Goal: Information Seeking & Learning: Learn about a topic

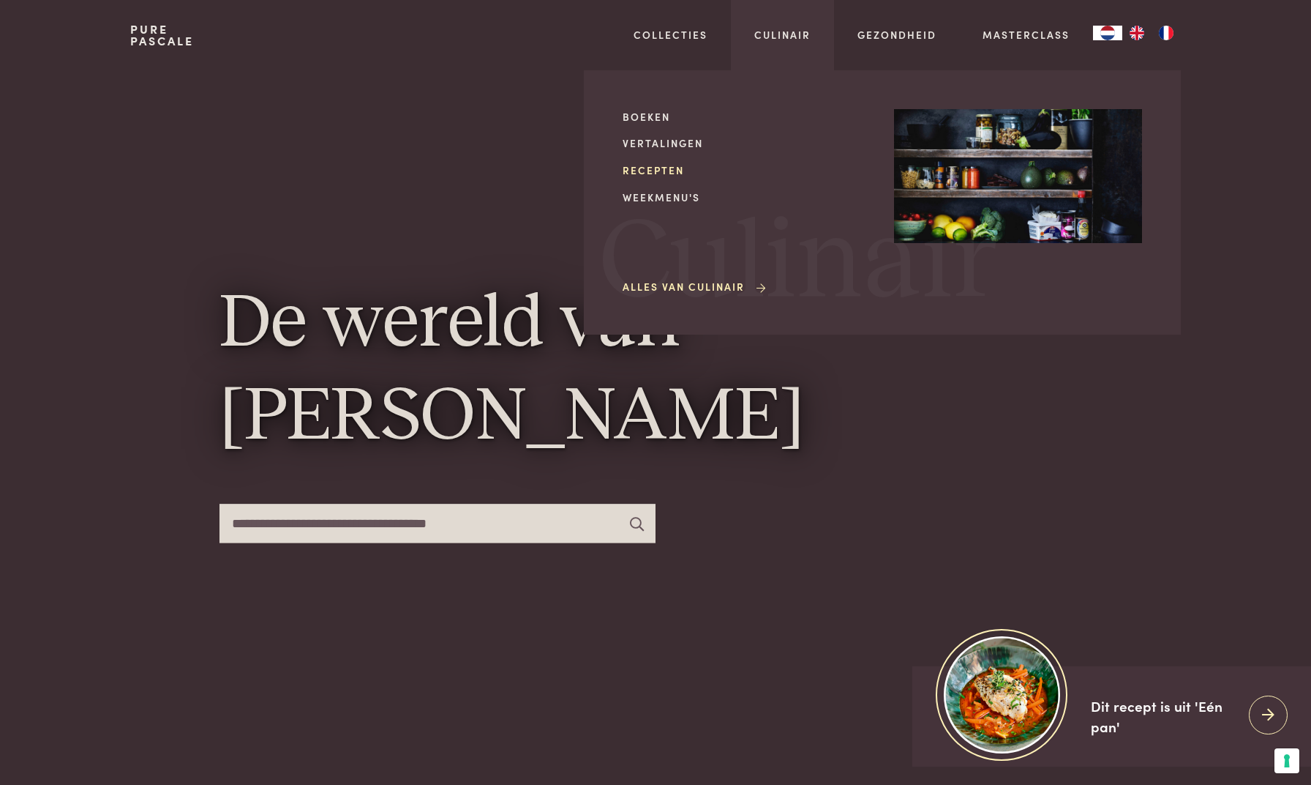
click at [672, 164] on link "Recepten" at bounding box center [747, 169] width 248 height 15
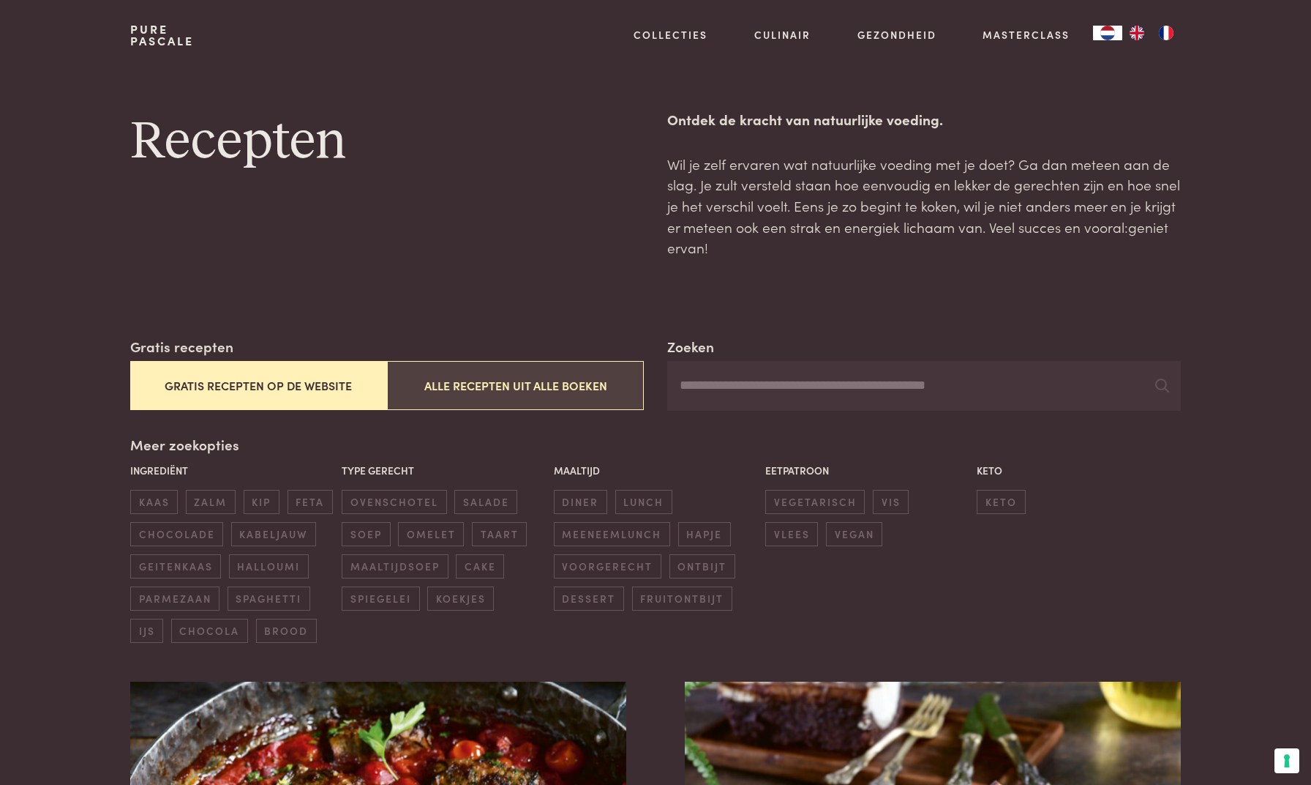
click at [580, 378] on button "Alle recepten uit alle boeken" at bounding box center [515, 385] width 257 height 49
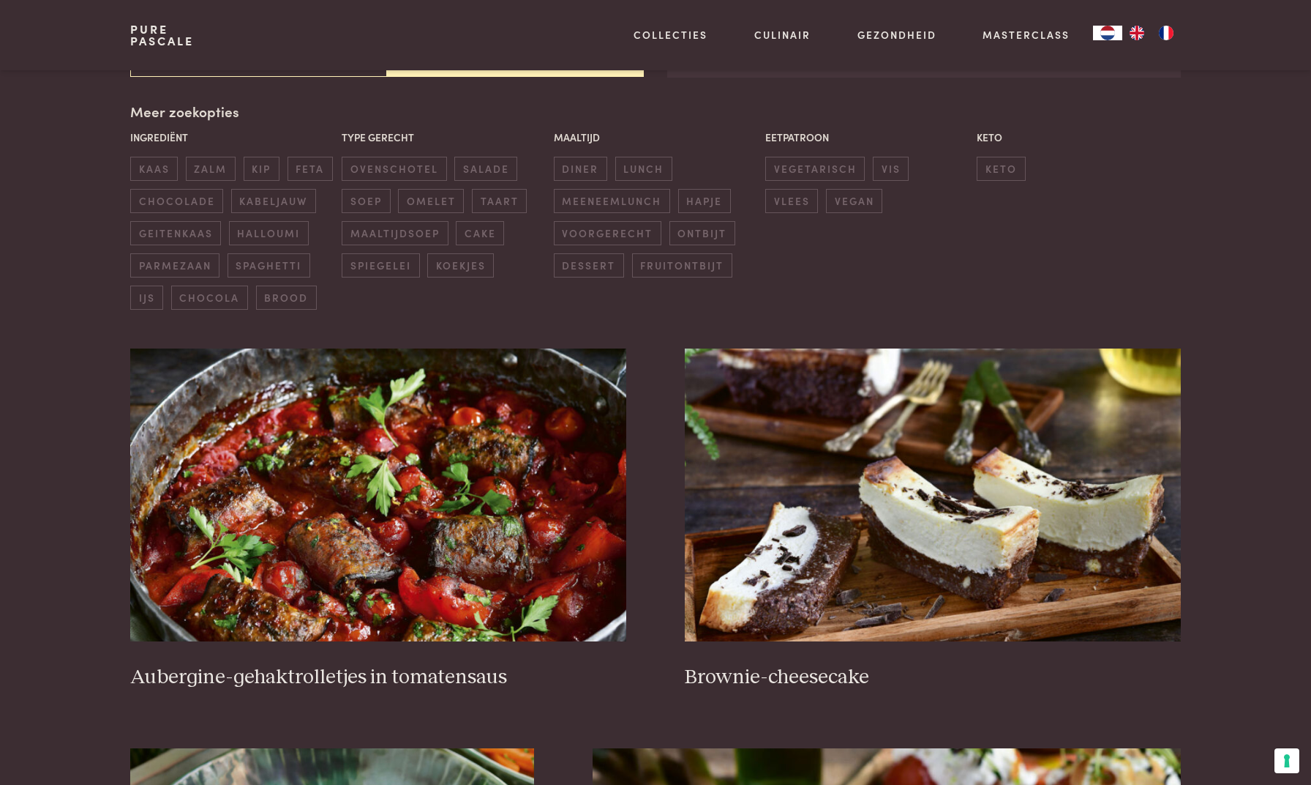
scroll to position [44, 0]
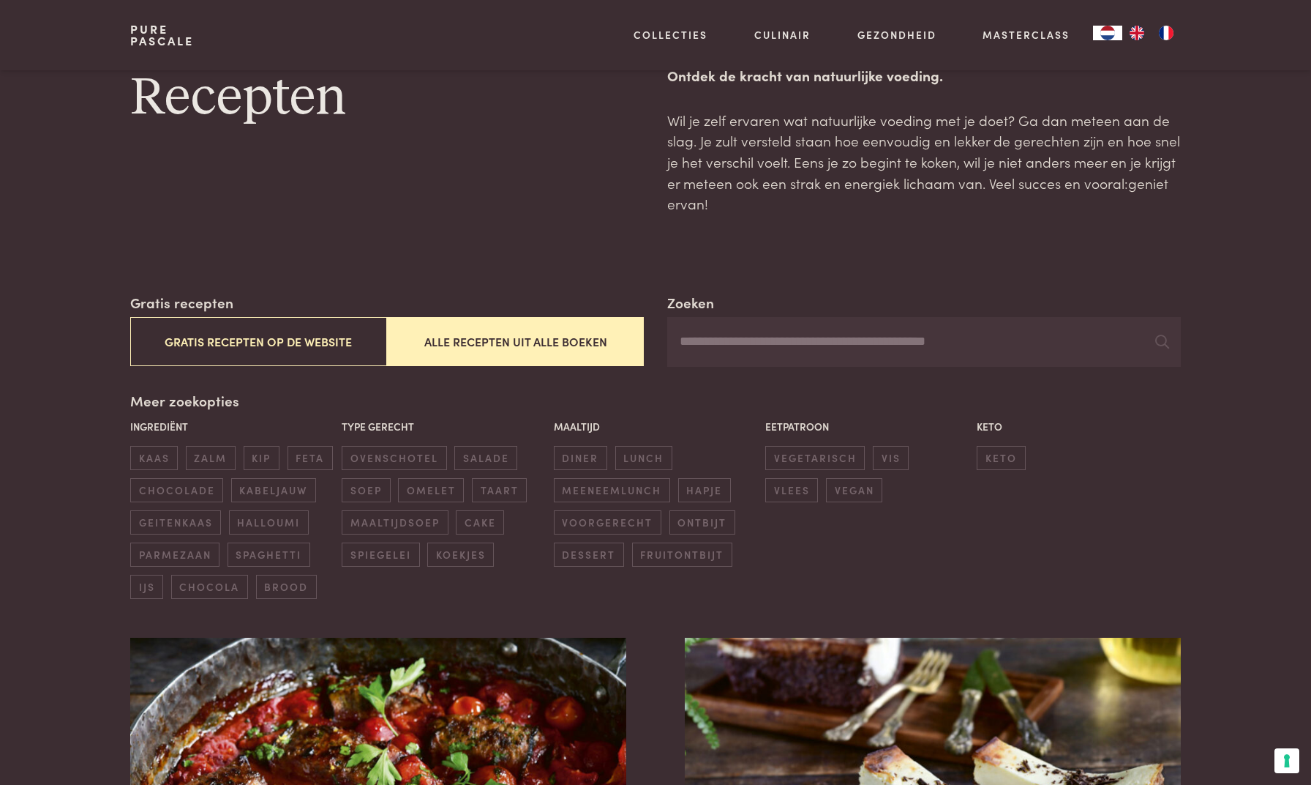
click at [695, 327] on input "Zoeken" at bounding box center [924, 342] width 514 height 50
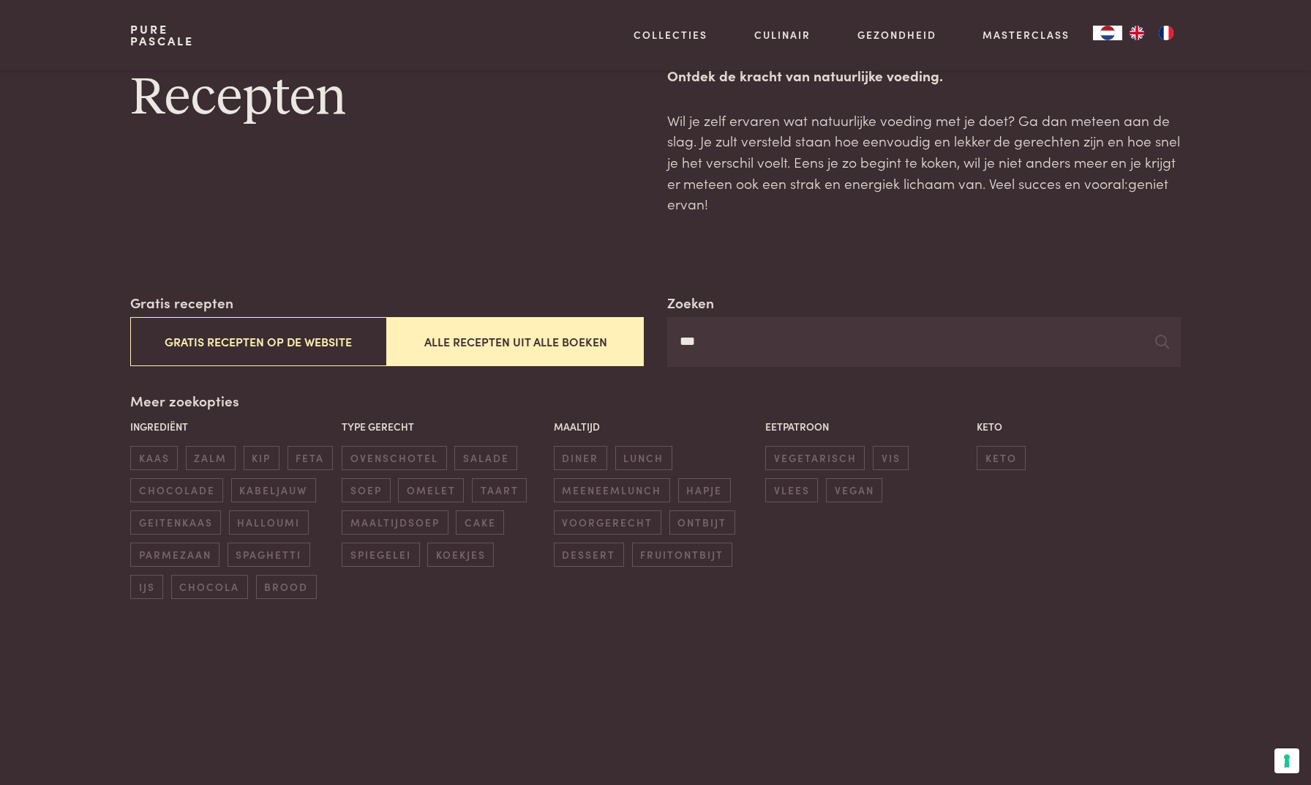
type input "***"
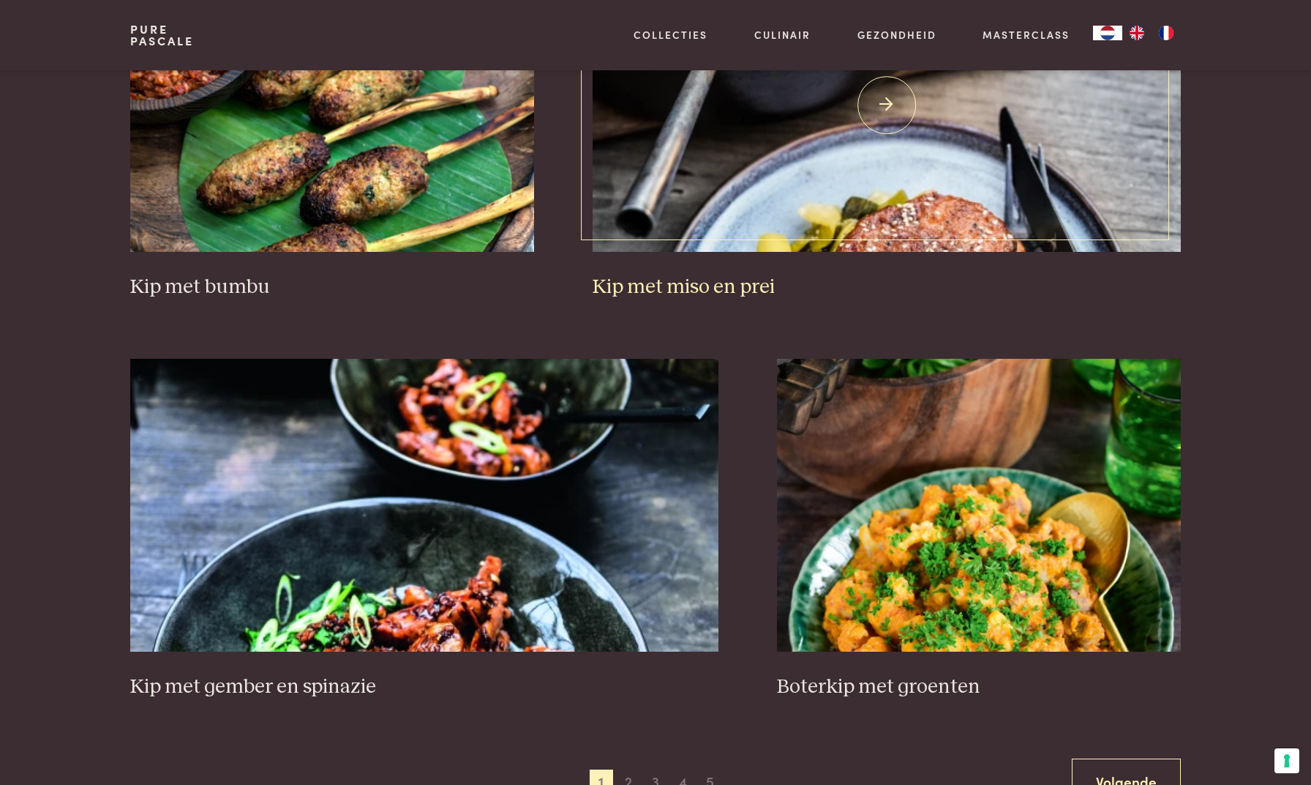
scroll to position [2490, 0]
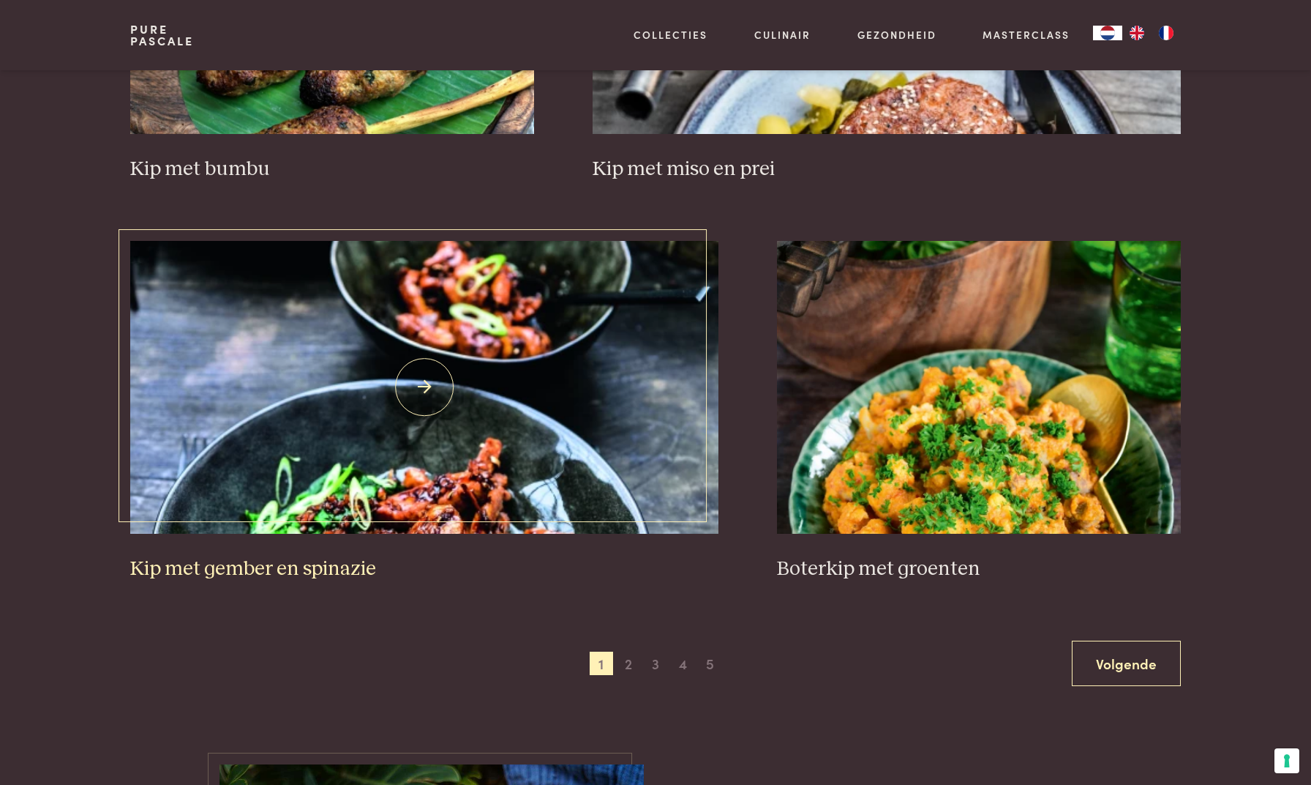
click at [487, 464] on img at bounding box center [424, 387] width 589 height 293
click at [629, 654] on span "2" at bounding box center [628, 662] width 23 height 23
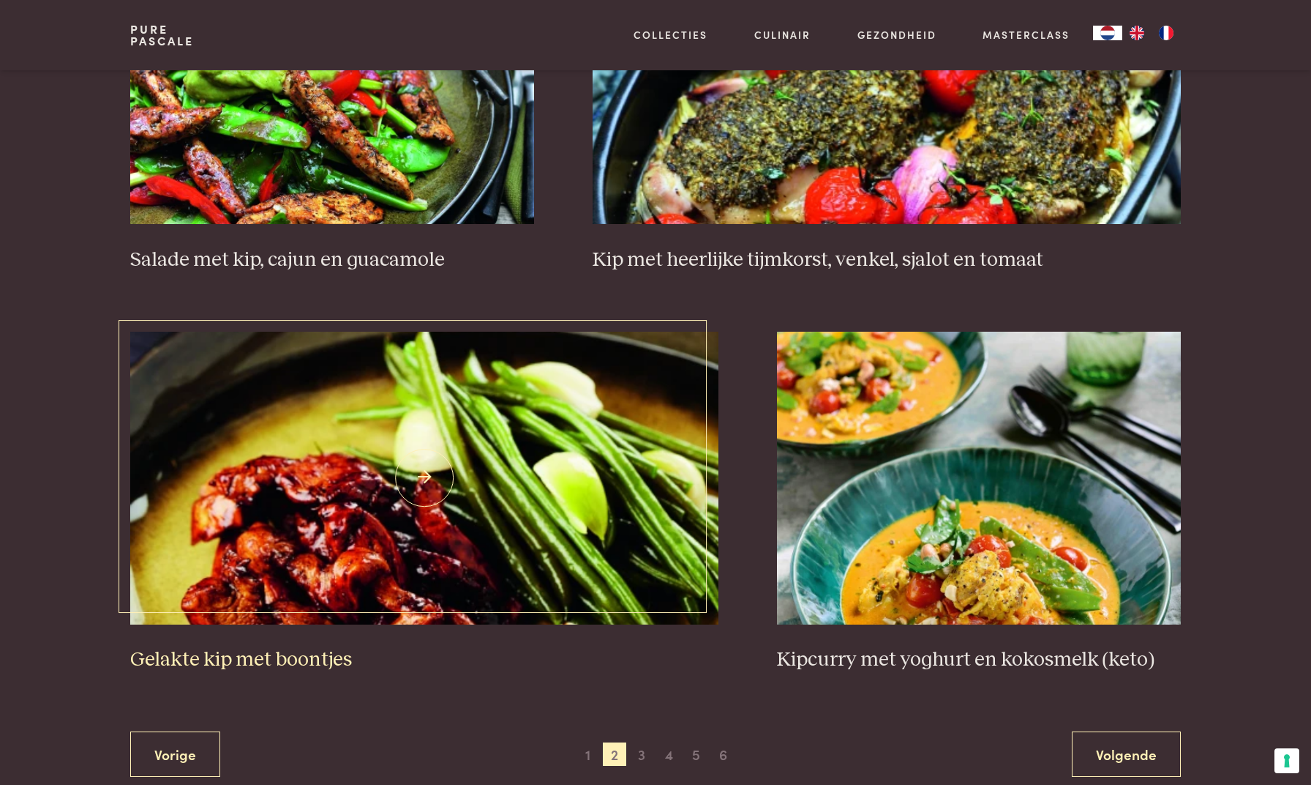
scroll to position [2482, 0]
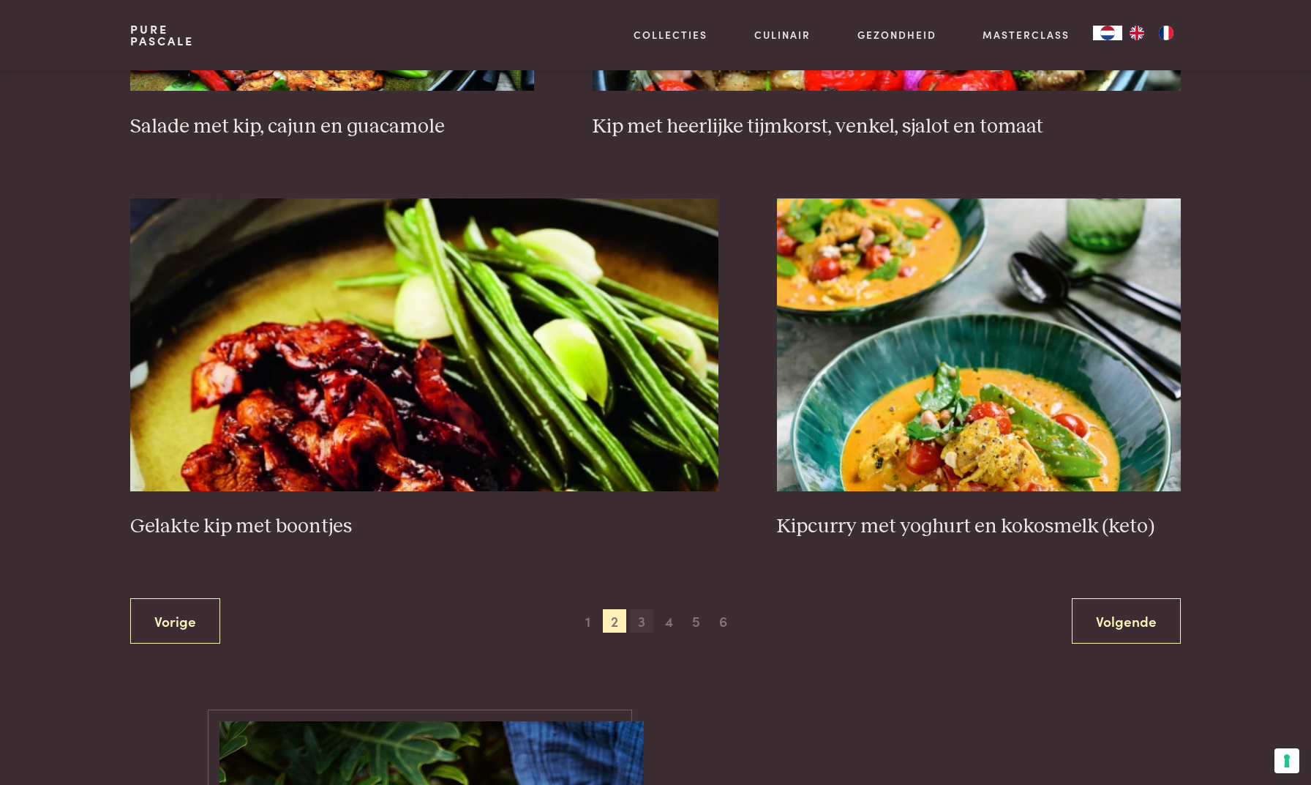
click at [645, 612] on span "3" at bounding box center [641, 620] width 23 height 23
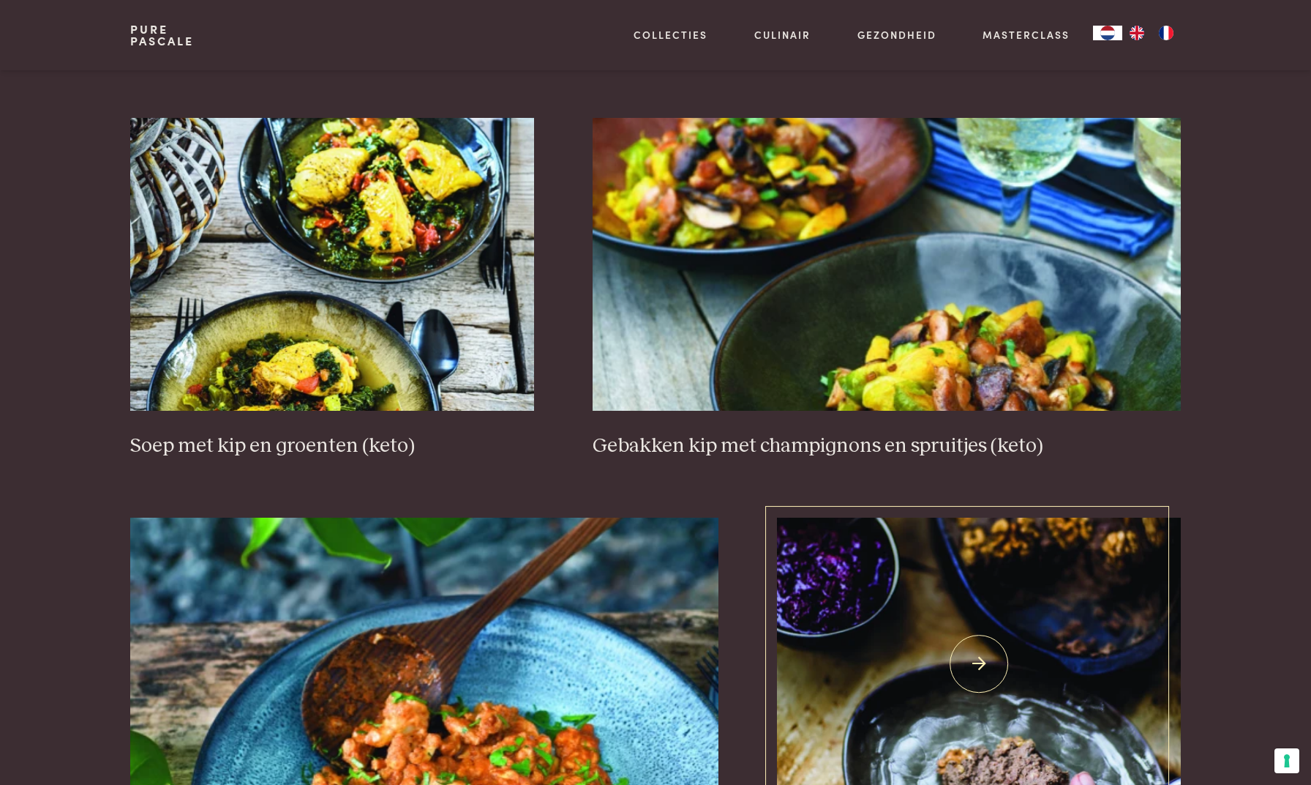
scroll to position [2452, 0]
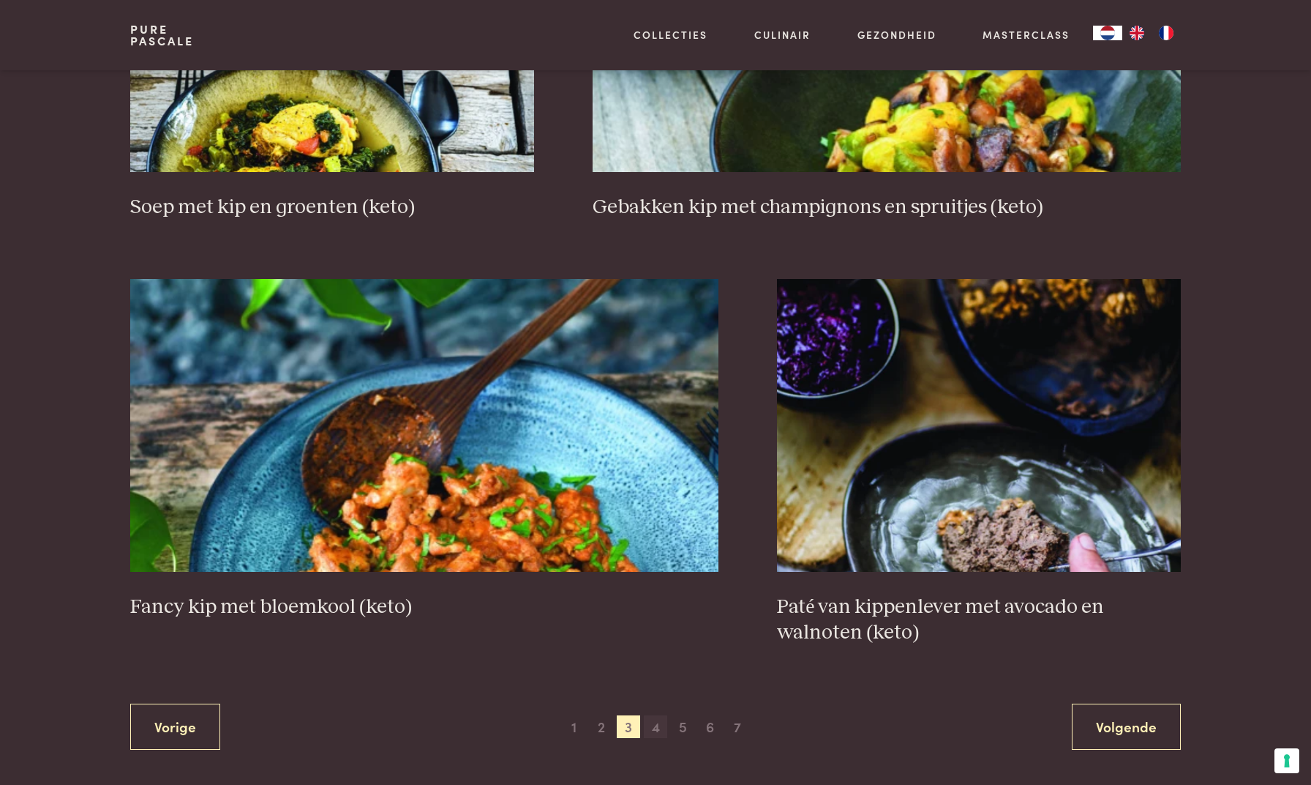
click at [660, 715] on span "4" at bounding box center [655, 726] width 23 height 23
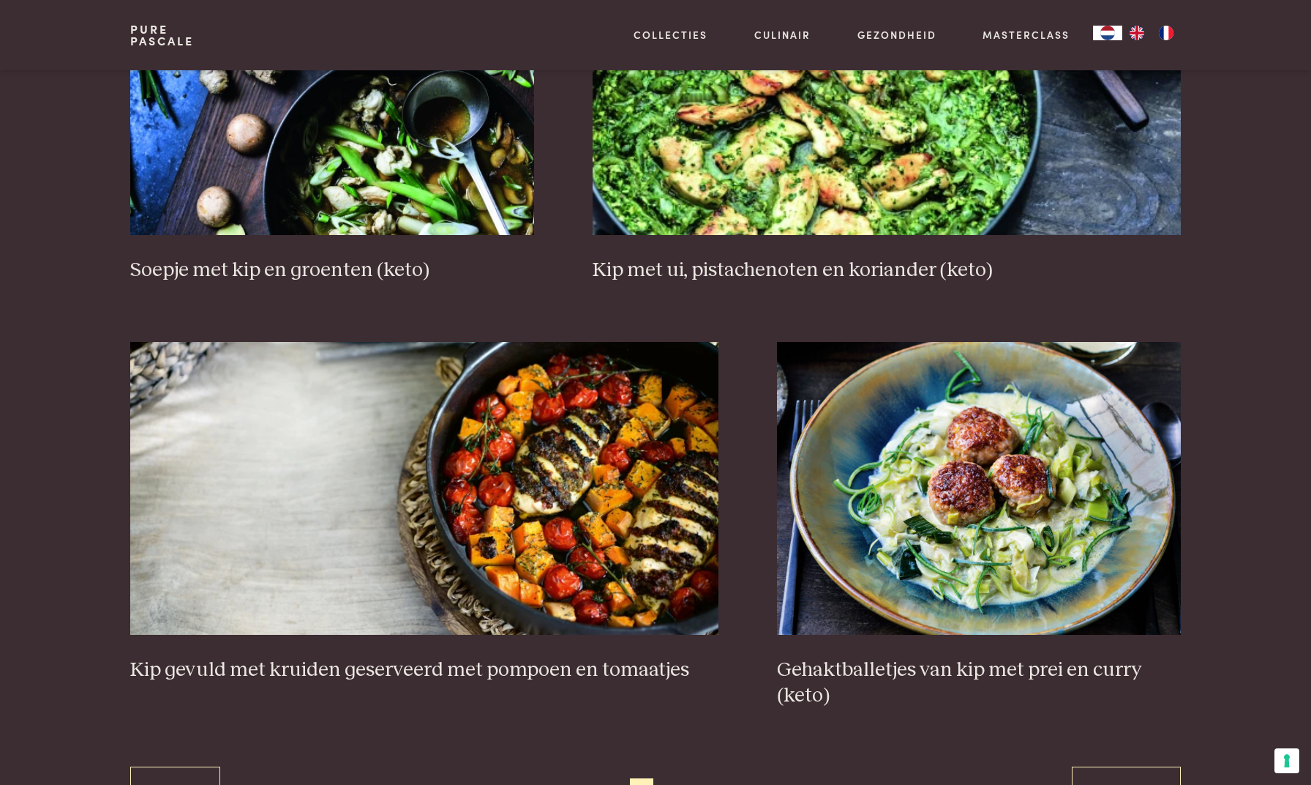
scroll to position [2519, 0]
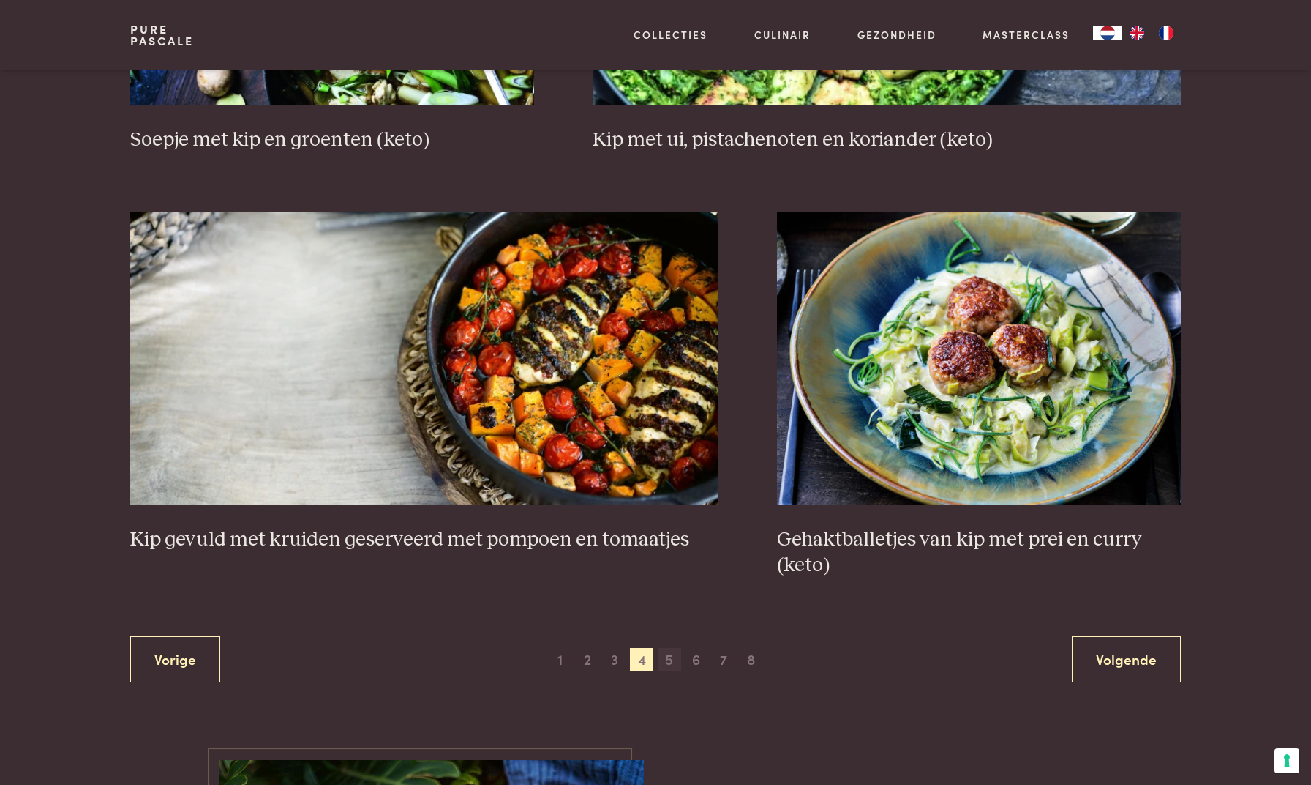
click at [670, 651] on span "5" at bounding box center [669, 659] width 23 height 23
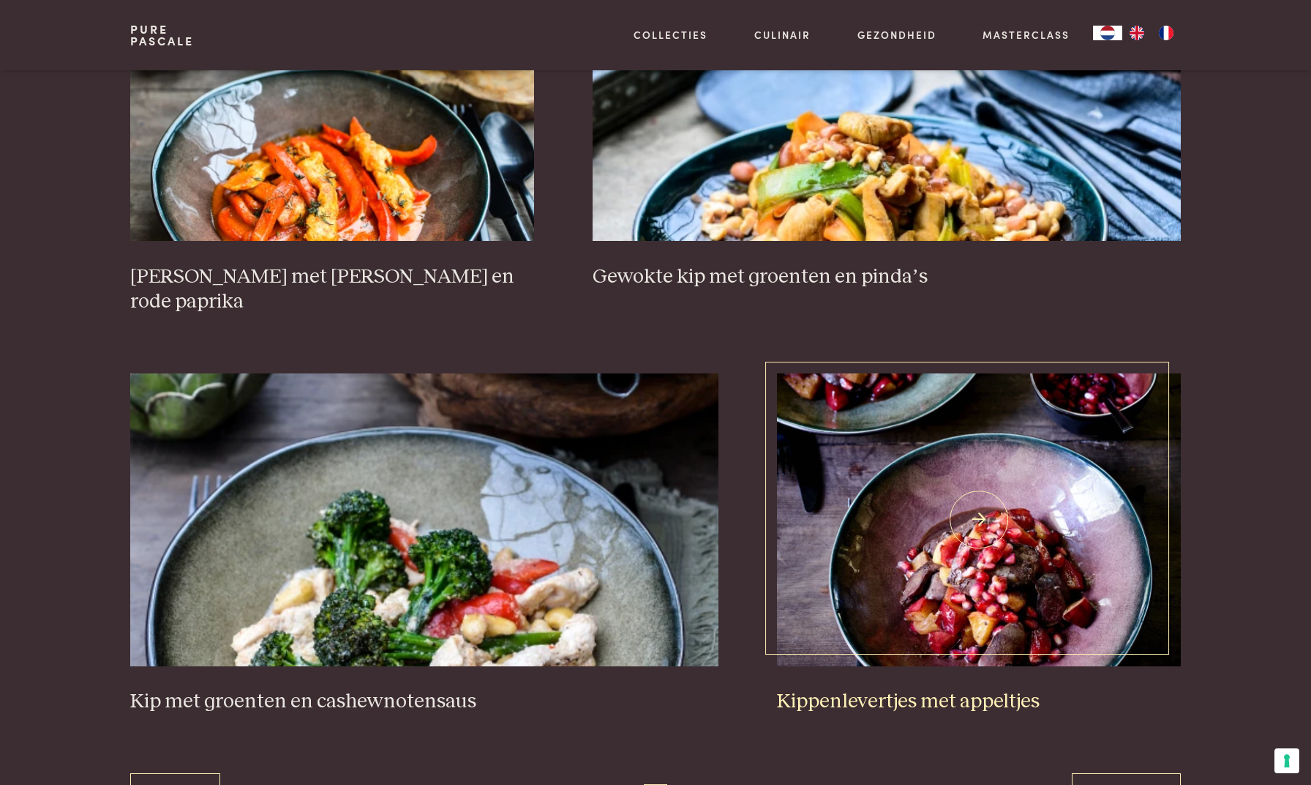
scroll to position [2622, 0]
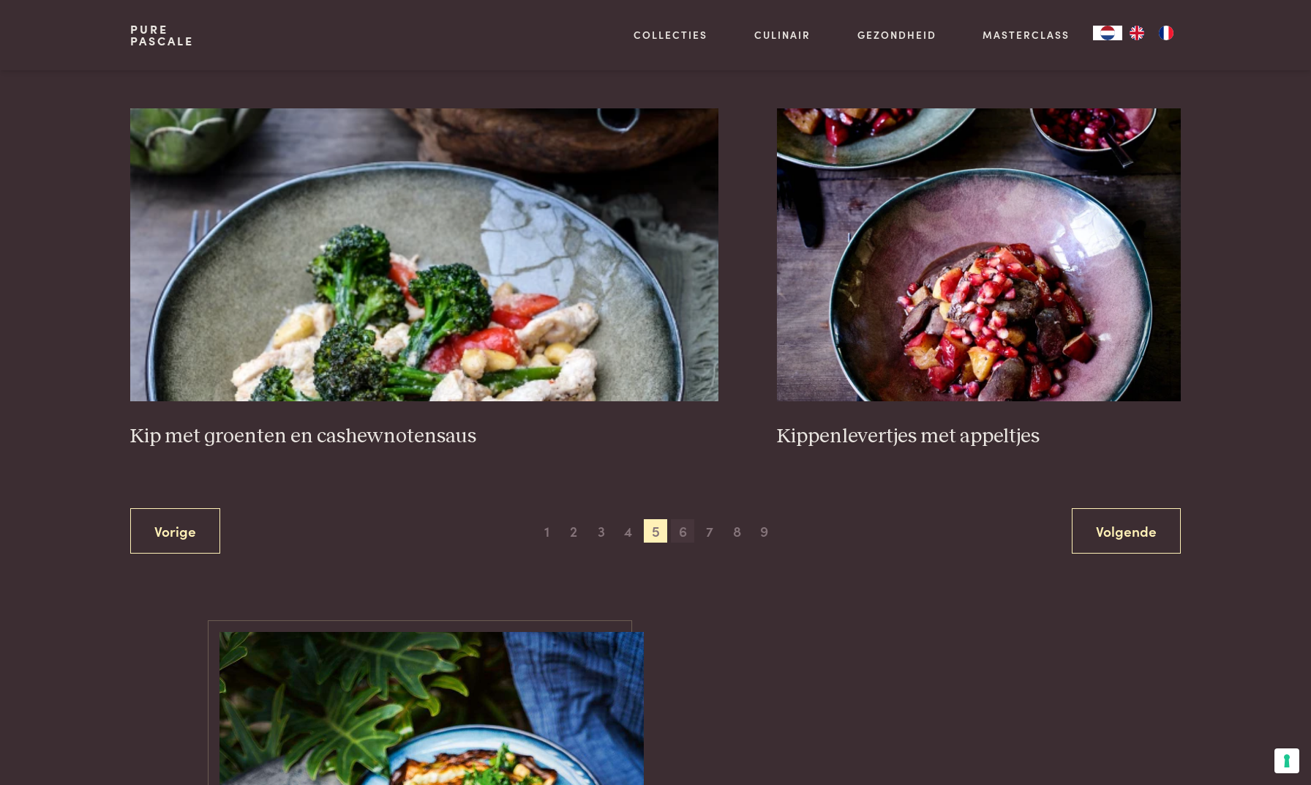
click at [685, 519] on span "6" at bounding box center [682, 530] width 23 height 23
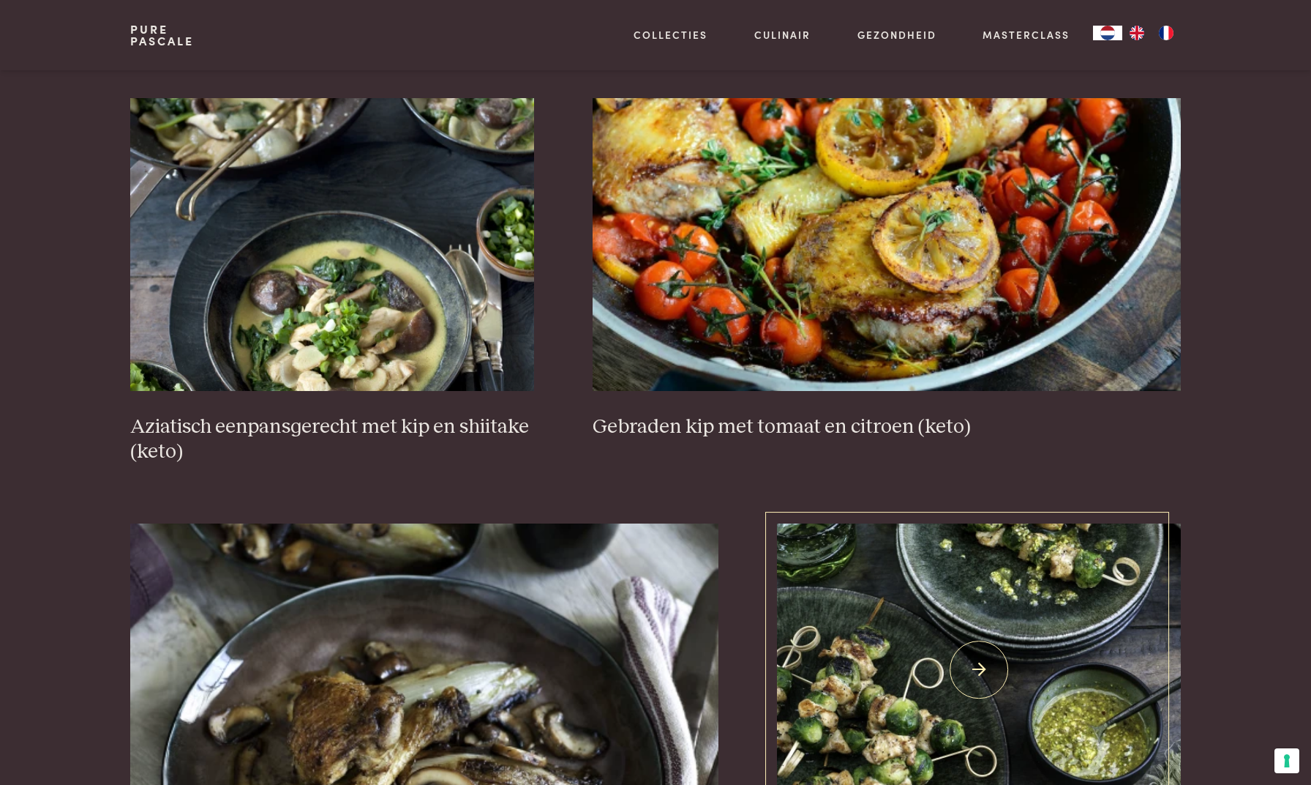
scroll to position [2491, 0]
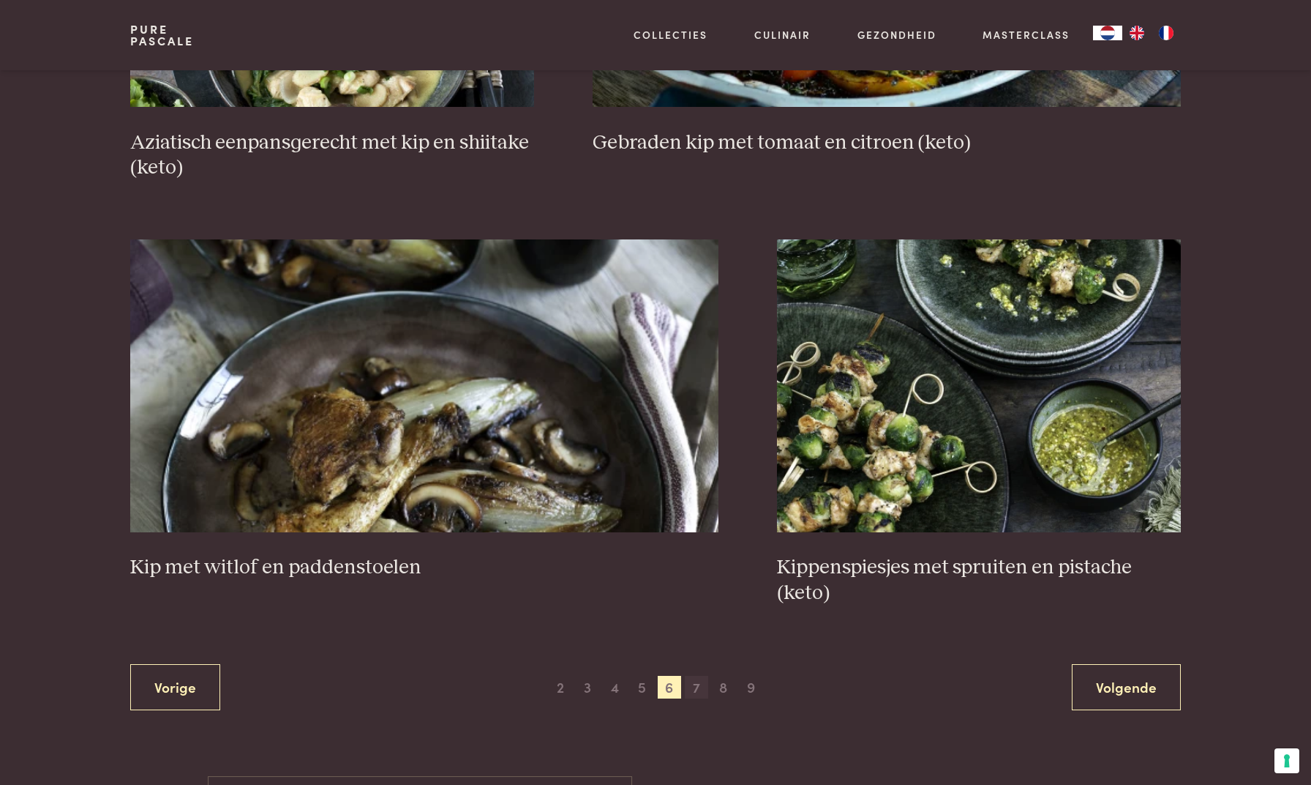
click at [696, 676] on span "7" at bounding box center [696, 686] width 23 height 23
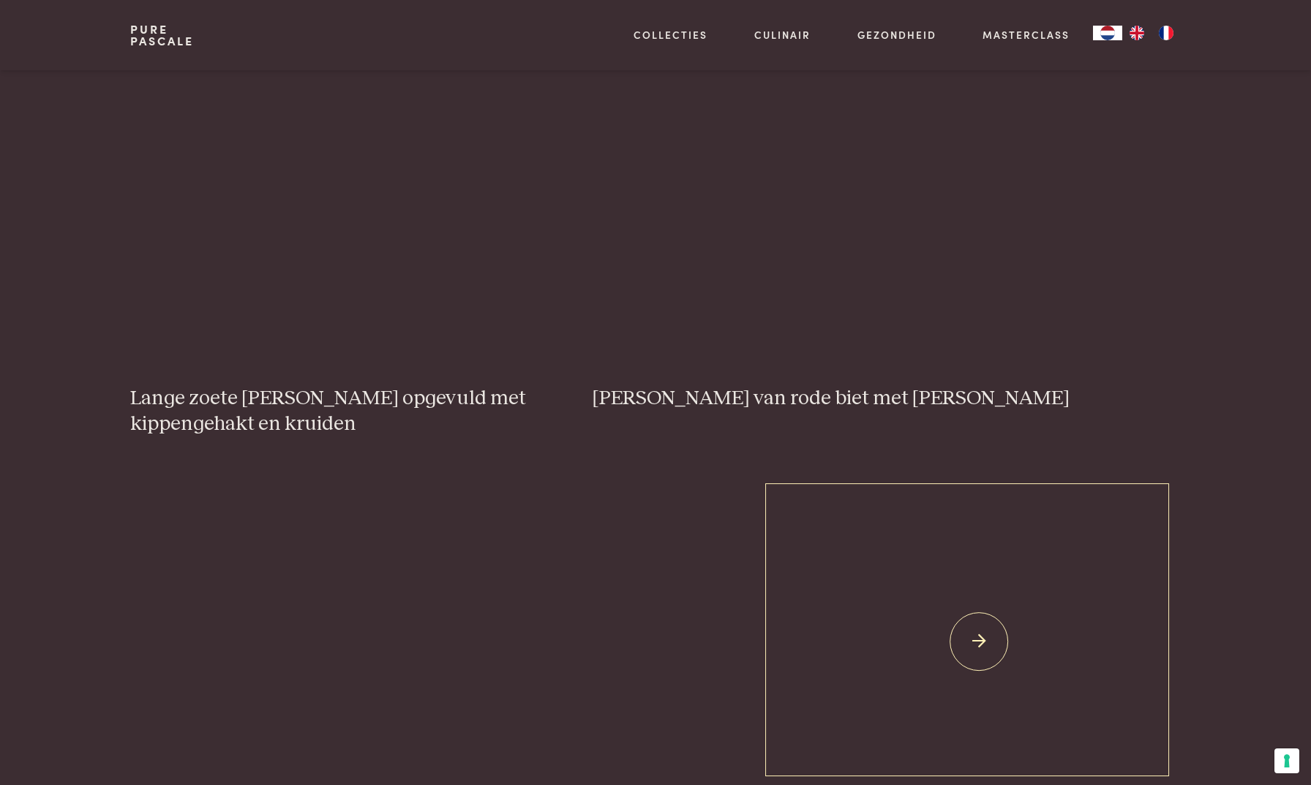
scroll to position [2539, 0]
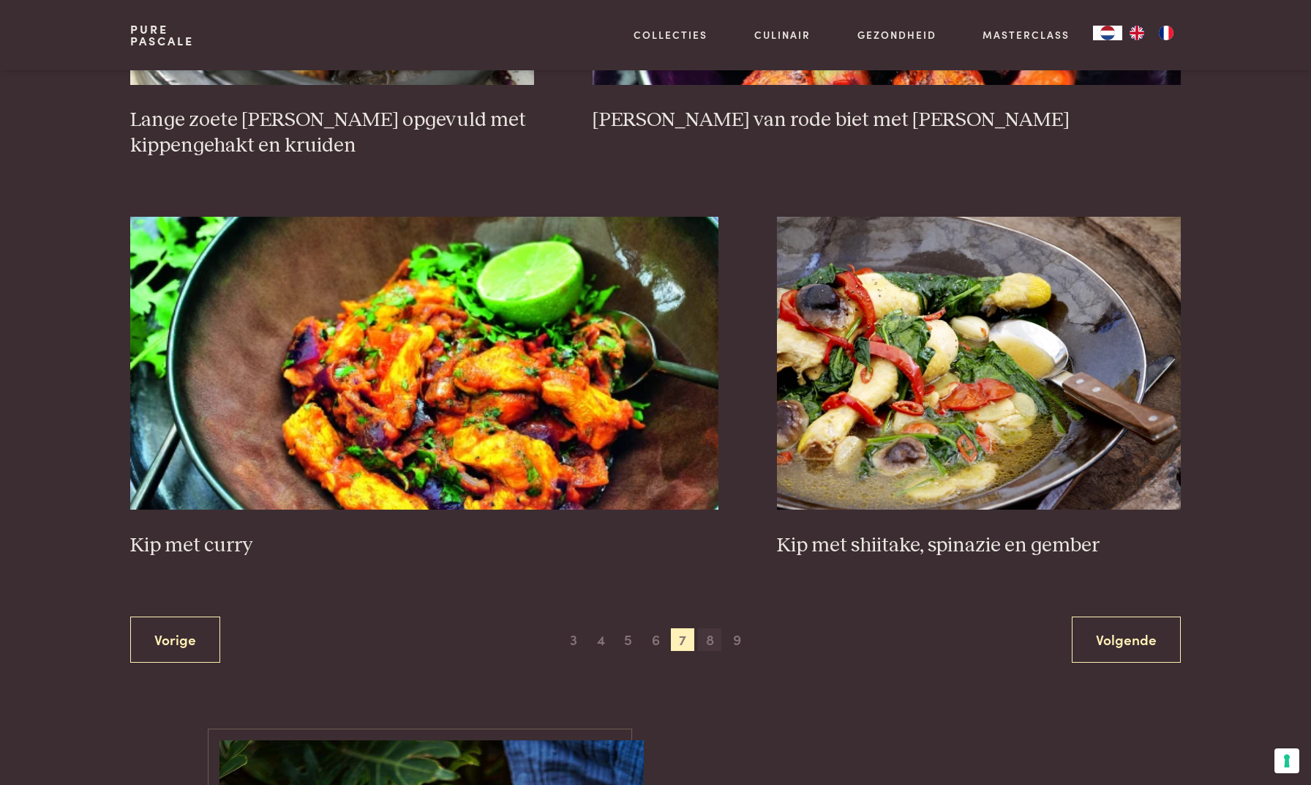
click at [709, 636] on span "8" at bounding box center [709, 639] width 23 height 23
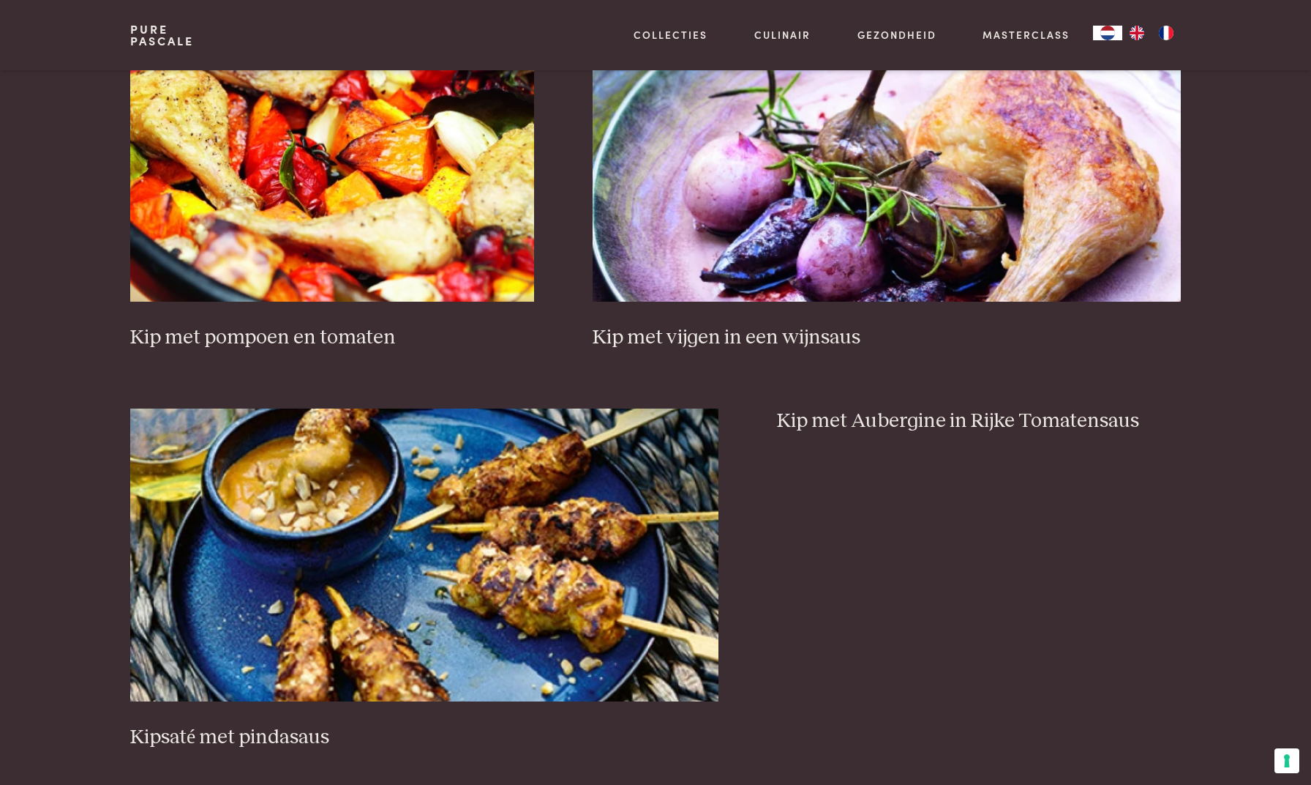
scroll to position [2425, 0]
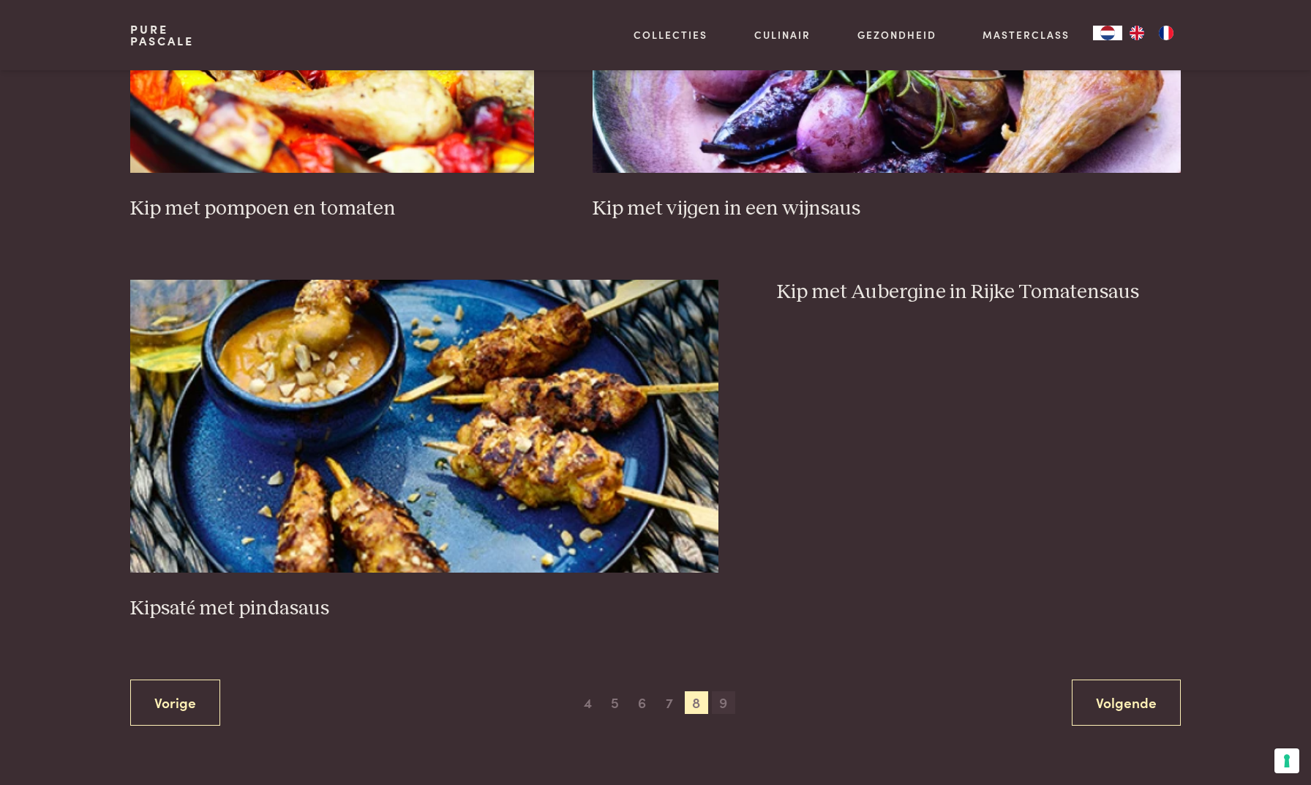
click at [727, 692] on span "9" at bounding box center [723, 702] width 23 height 23
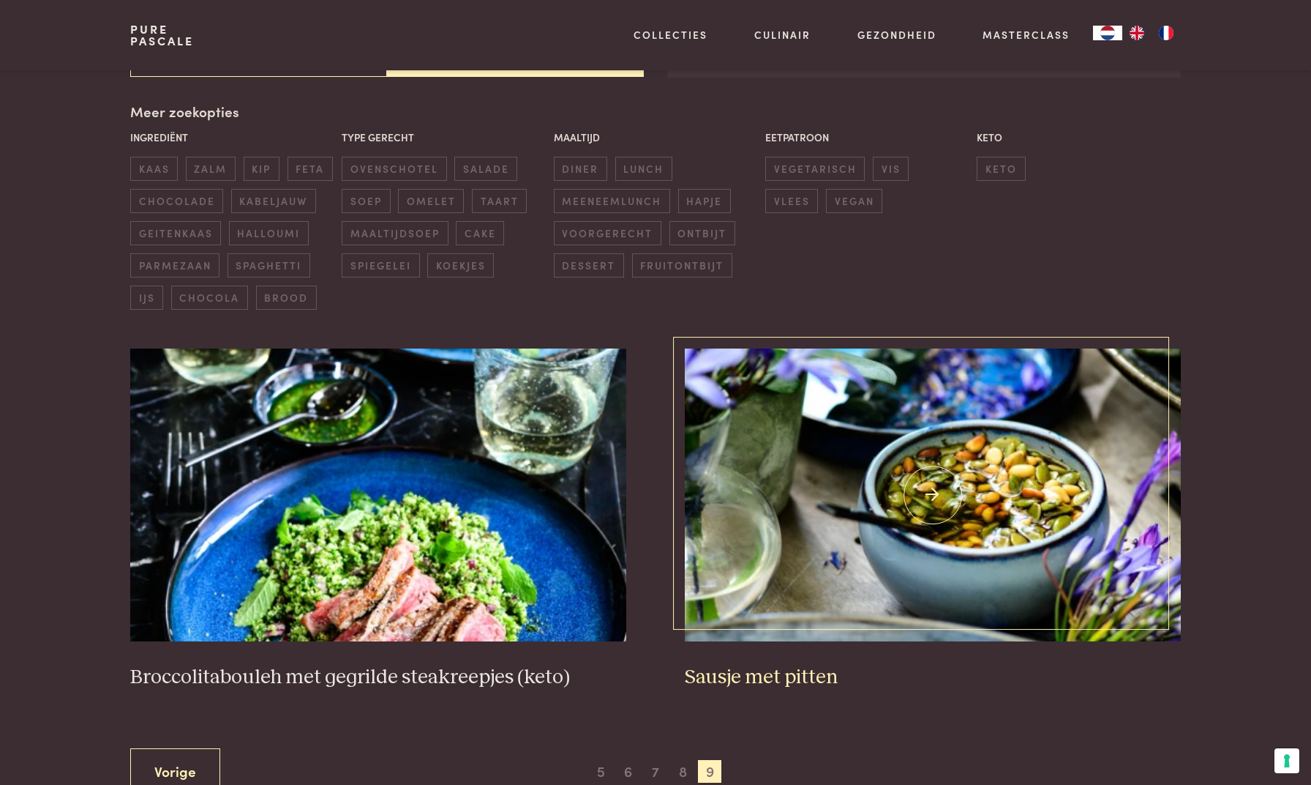
scroll to position [336, 0]
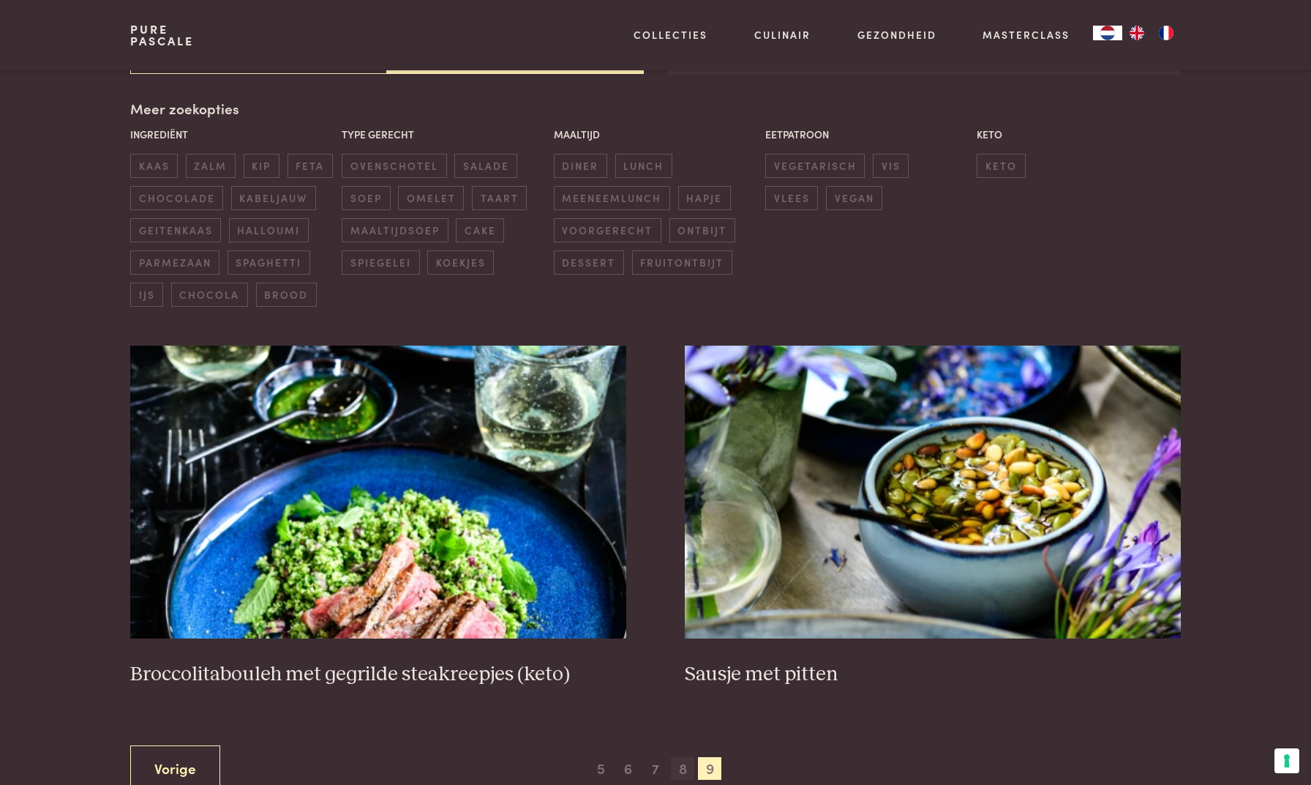
click at [684, 759] on span "8" at bounding box center [682, 768] width 23 height 23
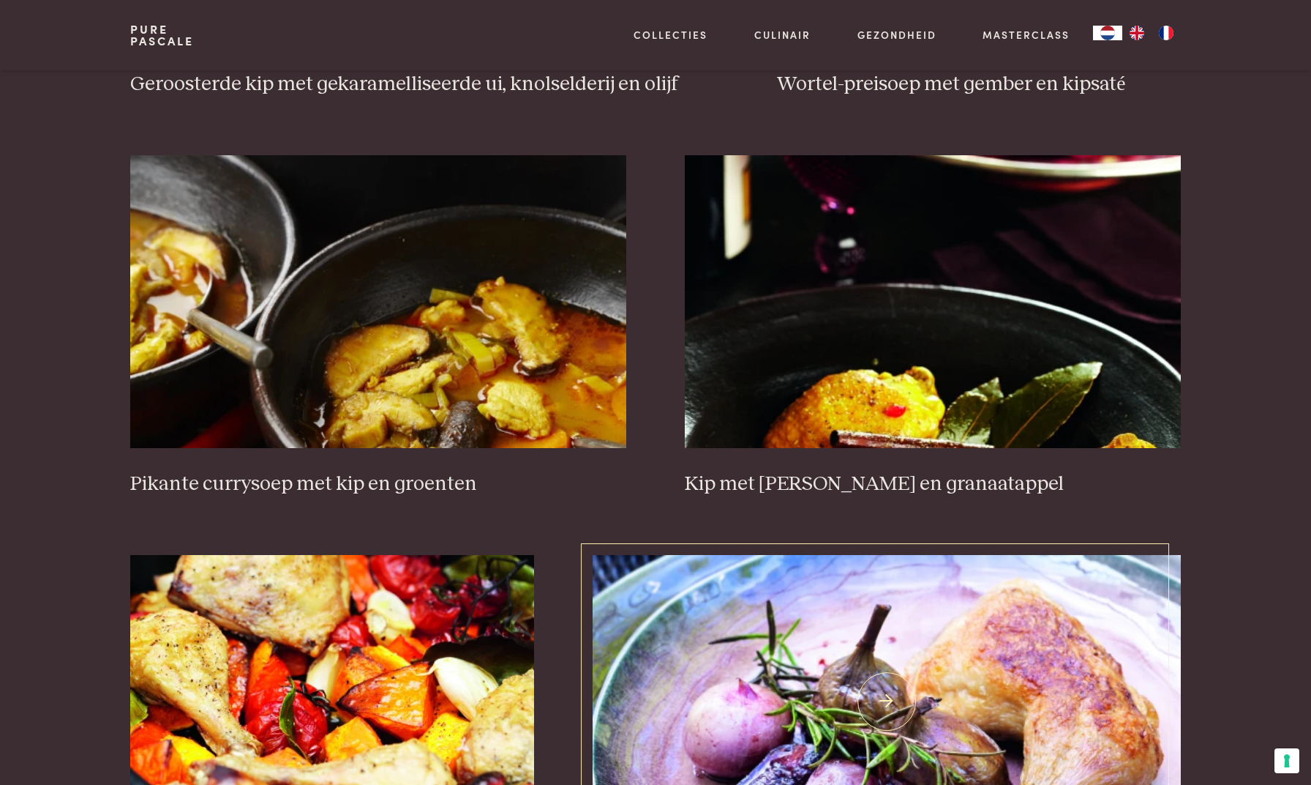
scroll to position [2032, 0]
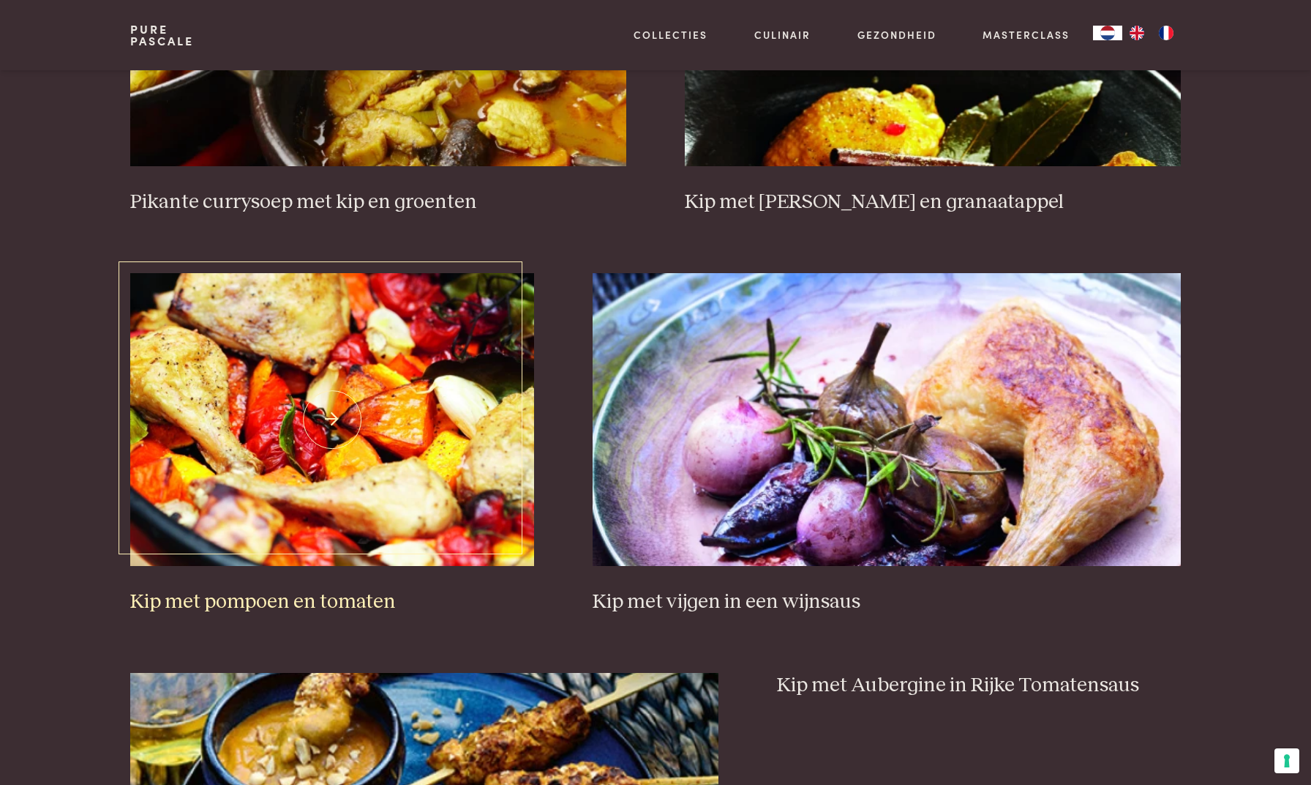
click at [448, 456] on img at bounding box center [332, 419] width 404 height 293
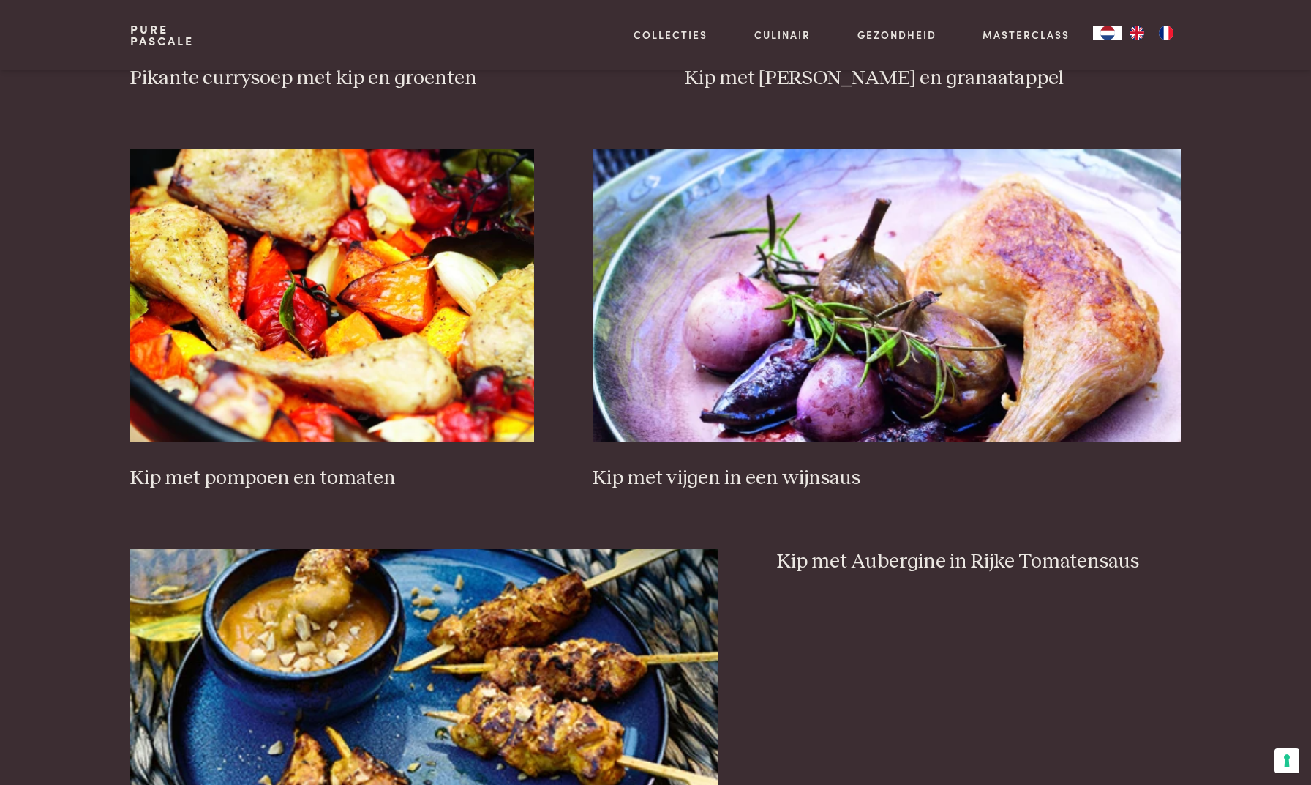
scroll to position [2448, 0]
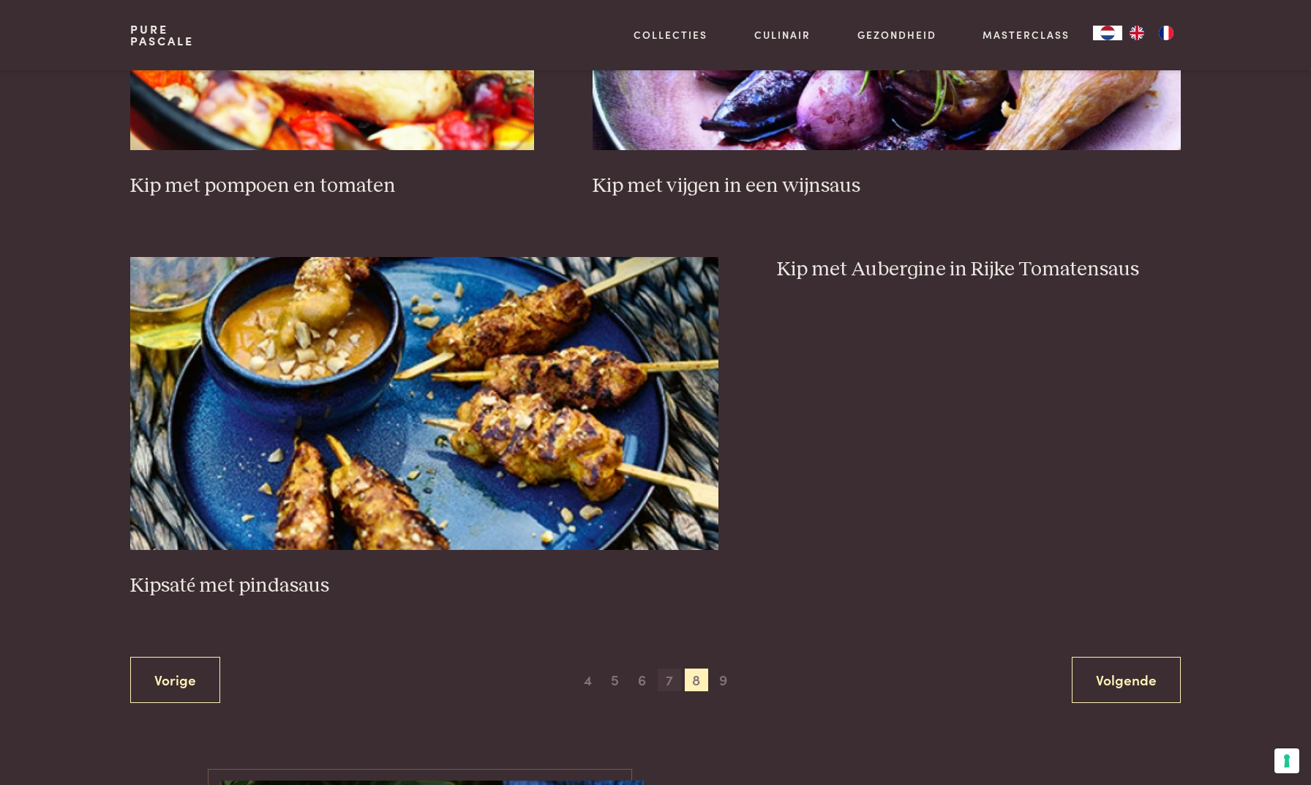
click at [669, 672] on span "7" at bounding box center [669, 679] width 23 height 23
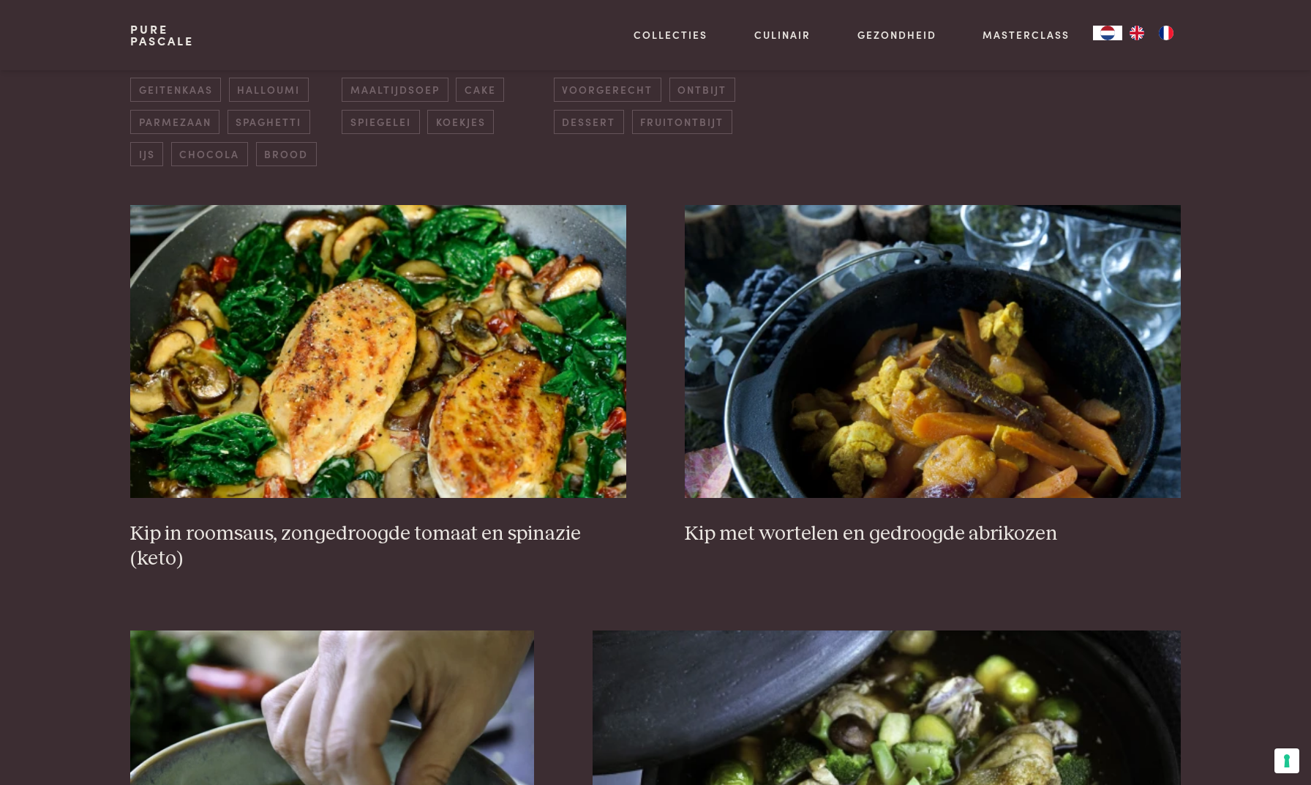
scroll to position [604, 0]
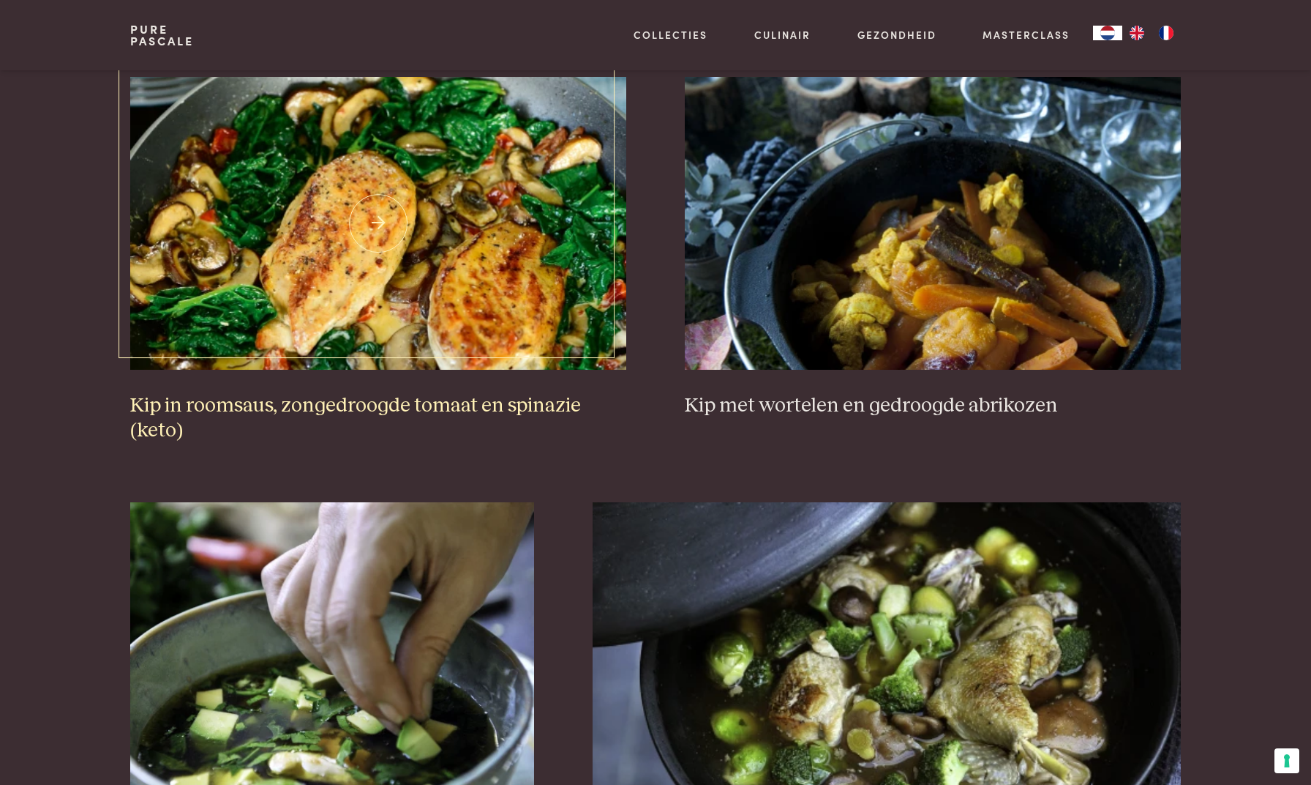
click at [457, 288] on img at bounding box center [378, 223] width 496 height 293
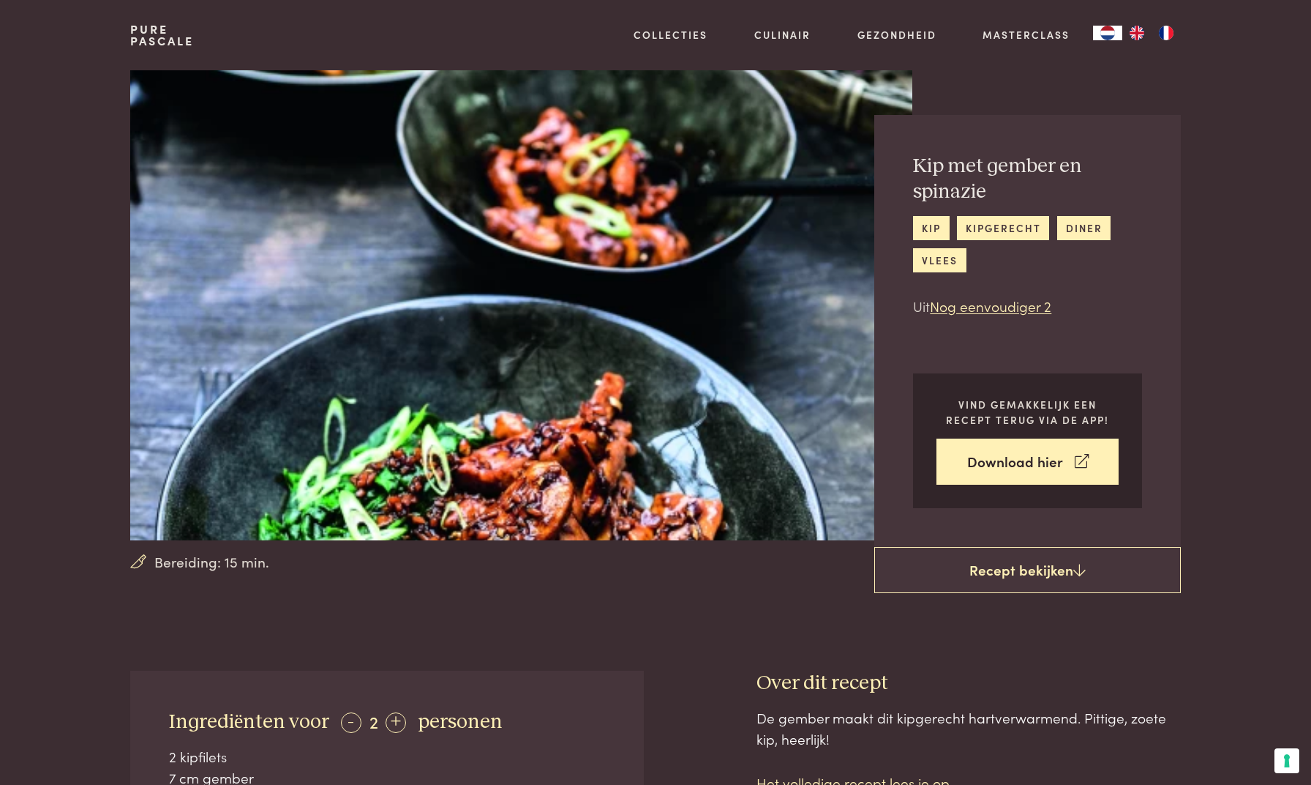
scroll to position [143, 0]
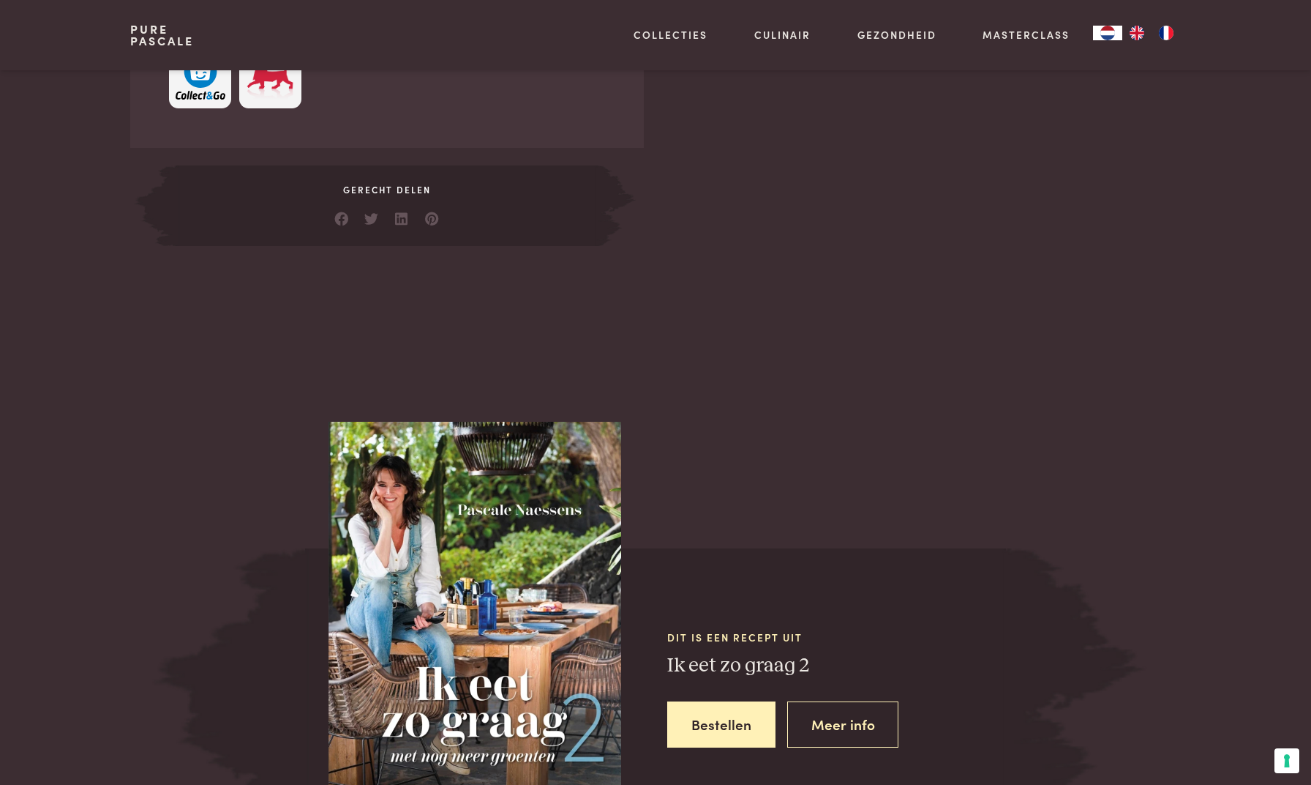
scroll to position [378, 0]
